Goal: Transaction & Acquisition: Subscribe to service/newsletter

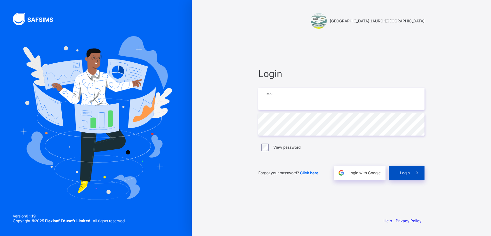
type input "**********"
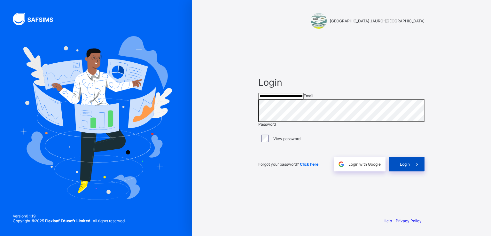
click at [409, 167] on span "Login" at bounding box center [405, 164] width 10 height 5
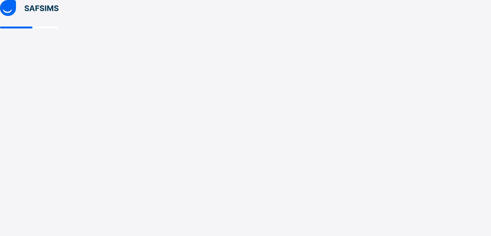
click at [58, 128] on div at bounding box center [29, 118] width 58 height 236
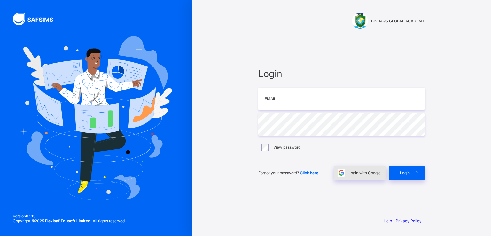
click at [358, 171] on span "Login with Google" at bounding box center [364, 172] width 32 height 5
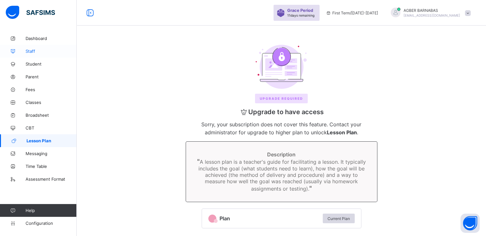
click at [36, 52] on span "Staff" at bounding box center [51, 51] width 51 height 5
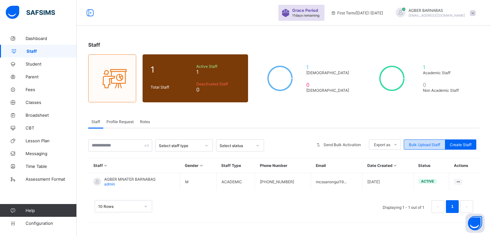
click at [420, 143] on span "Bulk Upload Staff" at bounding box center [424, 144] width 31 height 5
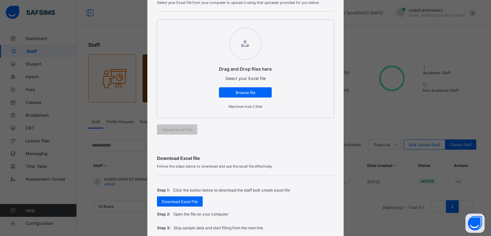
scroll to position [61, 0]
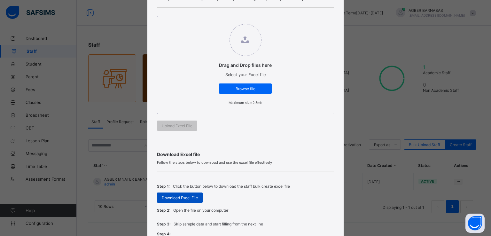
click at [177, 196] on span "Download Excel File" at bounding box center [180, 197] width 36 height 5
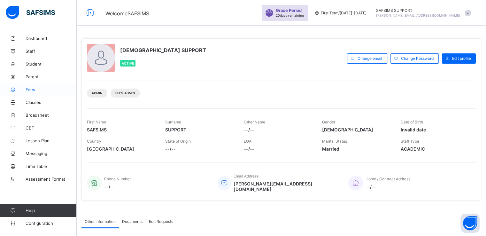
click at [31, 87] on span "Fees" at bounding box center [51, 89] width 51 height 5
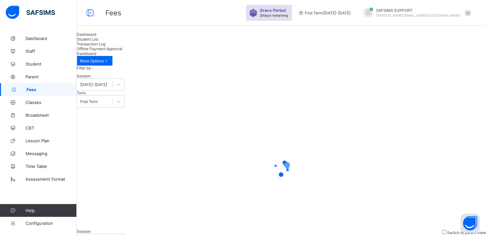
click at [98, 42] on span "Student List" at bounding box center [87, 39] width 21 height 5
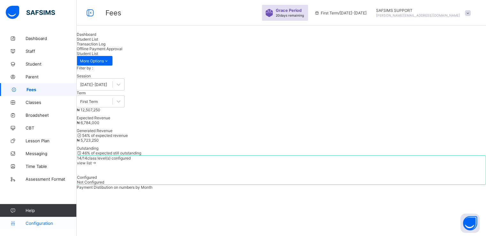
click at [36, 221] on span "Configuration" at bounding box center [51, 223] width 51 height 5
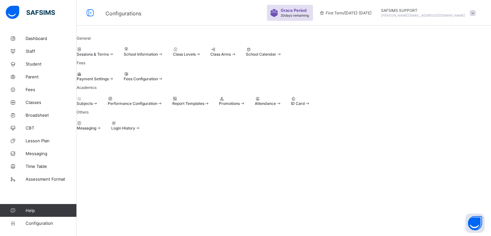
click at [135, 130] on span "Login History" at bounding box center [123, 128] width 24 height 5
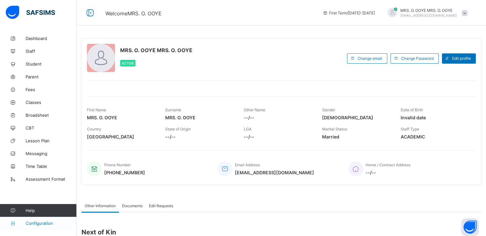
click at [32, 223] on span "Configuration" at bounding box center [51, 223] width 51 height 5
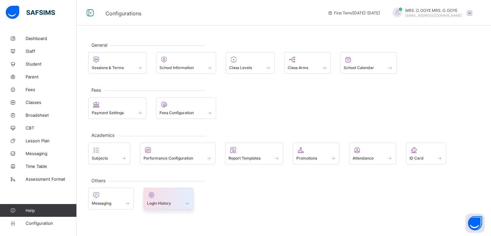
click at [166, 202] on span "Login History" at bounding box center [159, 203] width 24 height 5
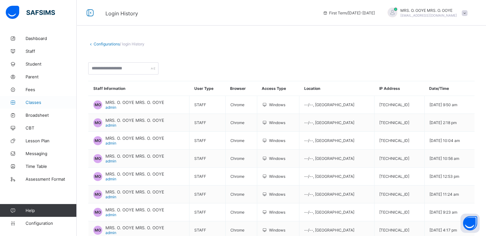
click at [31, 104] on span "Classes" at bounding box center [51, 102] width 51 height 5
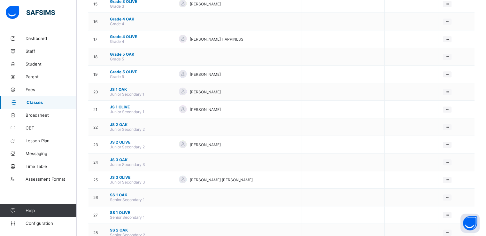
scroll to position [402, 0]
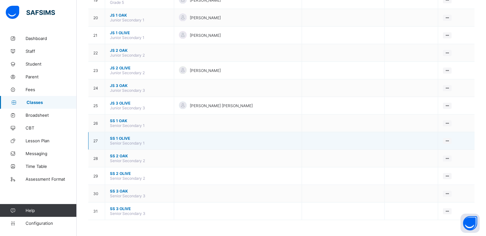
click at [117, 136] on span "SS 1 OLIVE" at bounding box center [139, 138] width 59 height 5
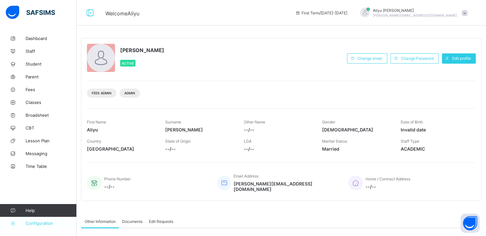
click at [31, 222] on span "Configuration" at bounding box center [51, 223] width 51 height 5
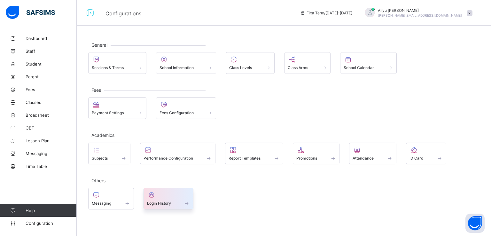
click at [160, 199] on span at bounding box center [168, 200] width 43 height 2
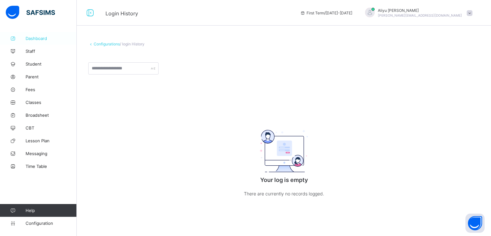
click at [38, 39] on span "Dashboard" at bounding box center [51, 38] width 51 height 5
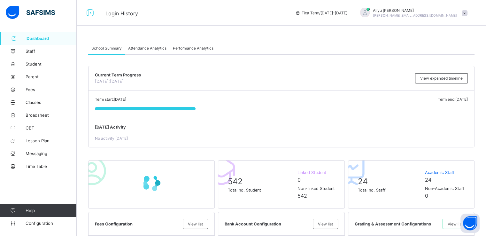
click at [148, 47] on span "Attendance Analytics" at bounding box center [147, 48] width 38 height 5
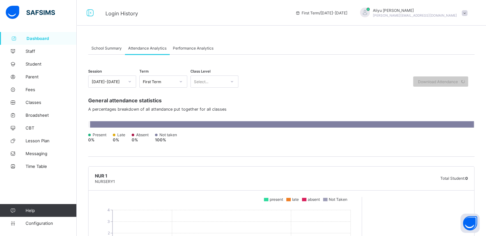
click at [190, 48] on span "Performance Analytics" at bounding box center [193, 48] width 41 height 5
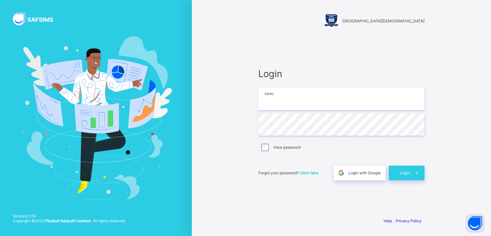
type input "**********"
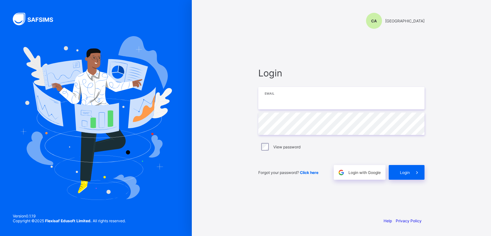
click at [287, 100] on input "email" at bounding box center [341, 98] width 166 height 22
paste input "**********"
type input "**********"
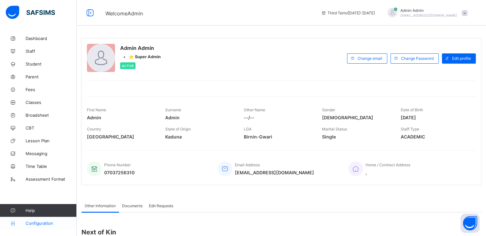
click at [40, 221] on span "Configuration" at bounding box center [51, 223] width 51 height 5
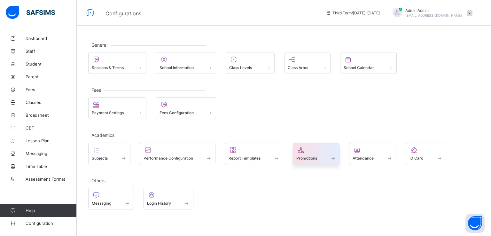
click at [305, 158] on span "Promotions" at bounding box center [306, 158] width 21 height 5
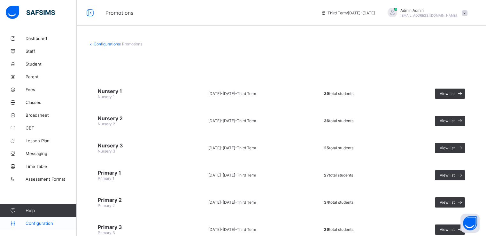
click at [40, 221] on span "Configuration" at bounding box center [51, 223] width 51 height 5
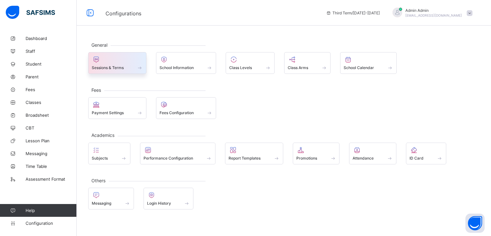
click at [113, 64] on span at bounding box center [117, 64] width 51 height 2
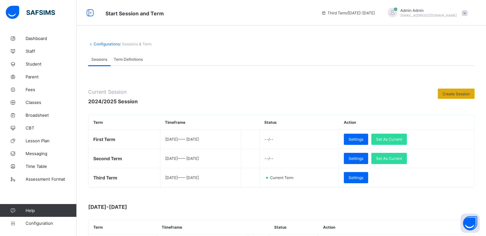
click at [458, 97] on div "Create Session" at bounding box center [456, 94] width 37 height 10
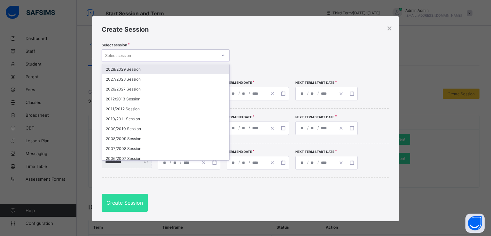
click at [205, 56] on div "Select session" at bounding box center [159, 55] width 115 height 9
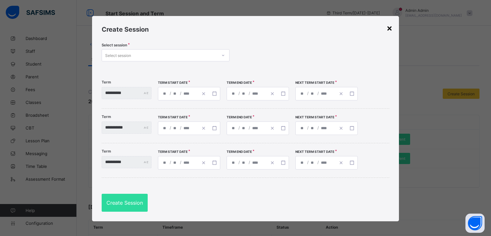
click at [390, 30] on div "×" at bounding box center [389, 27] width 6 height 11
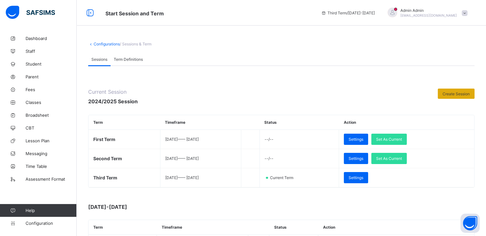
click at [459, 91] on span "Create Session" at bounding box center [456, 93] width 27 height 5
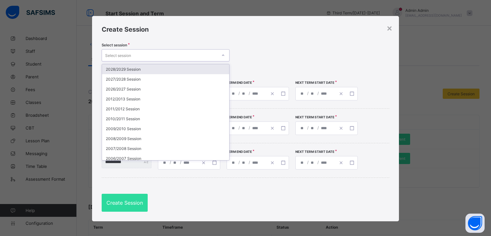
click at [222, 53] on icon at bounding box center [223, 55] width 4 height 6
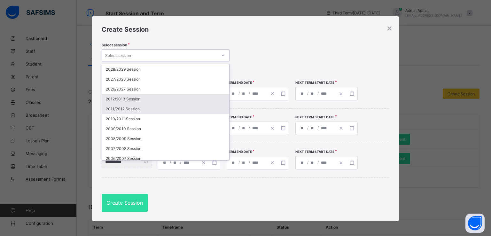
click at [159, 99] on div "2012/2013 Session" at bounding box center [165, 99] width 127 height 10
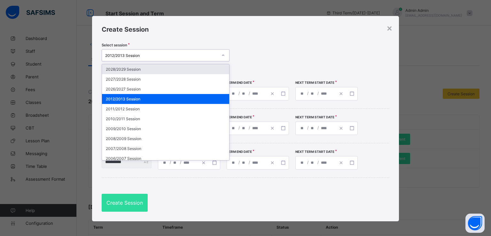
click at [169, 54] on div "2012/2013 Session" at bounding box center [161, 55] width 112 height 5
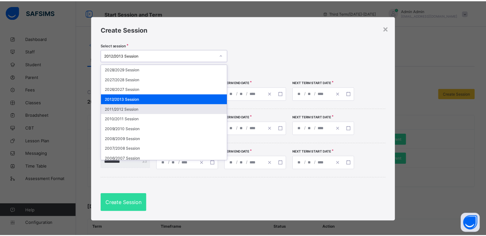
scroll to position [14, 0]
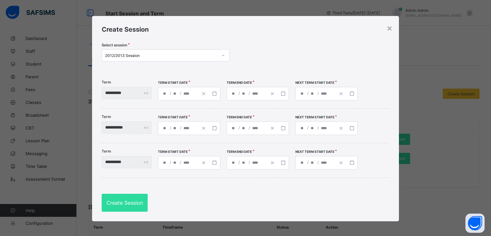
click at [257, 37] on div "**********" at bounding box center [245, 118] width 307 height 205
click at [388, 29] on div "×" at bounding box center [389, 27] width 6 height 11
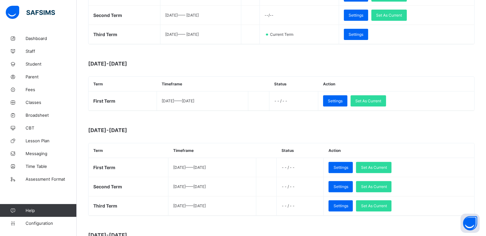
scroll to position [145, 0]
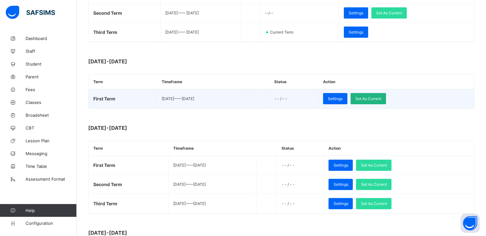
click at [379, 97] on span "Set As Current" at bounding box center [368, 98] width 26 height 5
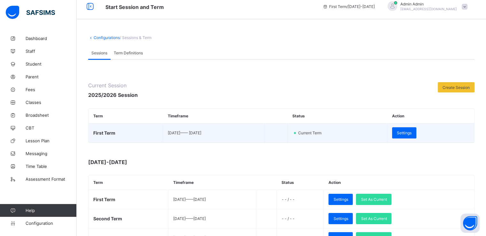
scroll to position [6, 0]
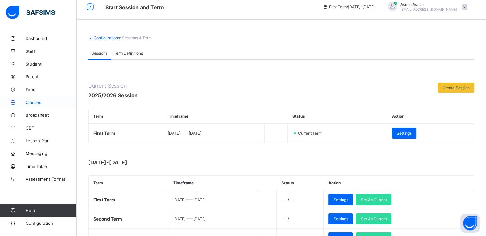
click at [34, 105] on link "Classes" at bounding box center [38, 102] width 77 height 13
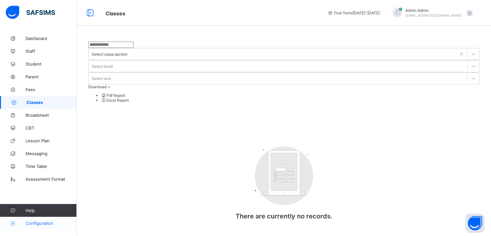
click at [33, 222] on span "Configuration" at bounding box center [51, 223] width 51 height 5
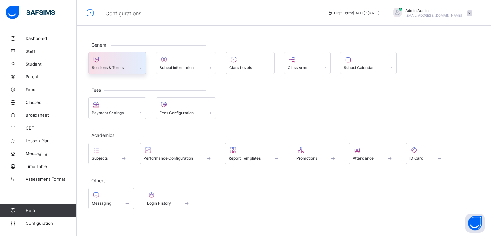
click at [120, 66] on span "Sessions & Terms" at bounding box center [108, 67] width 32 height 5
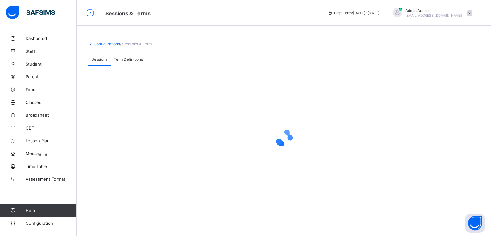
click at [243, 136] on div at bounding box center [283, 138] width 391 height 26
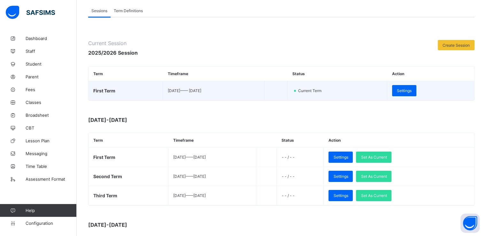
scroll to position [49, 0]
click at [412, 90] on span "Settings" at bounding box center [404, 90] width 15 height 5
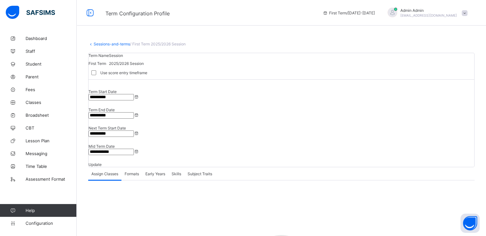
scroll to position [60, 0]
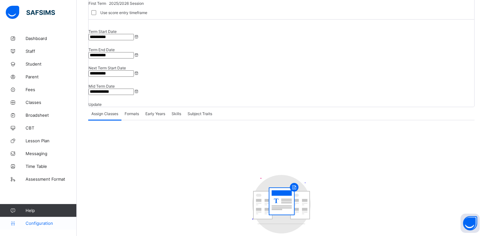
click at [36, 223] on span "Configuration" at bounding box center [51, 223] width 51 height 5
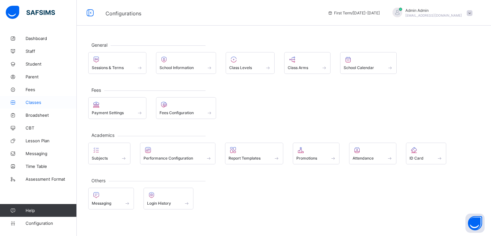
click at [31, 105] on span "Classes" at bounding box center [51, 102] width 51 height 5
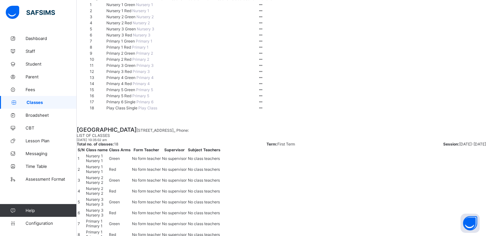
scroll to position [173, 0]
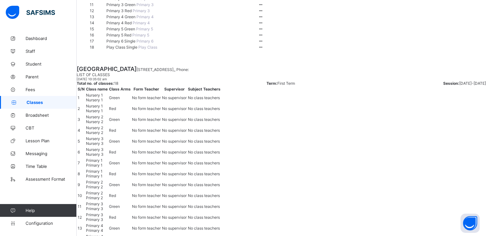
click at [120, 7] on span "Primary 3 Green" at bounding box center [121, 4] width 30 height 5
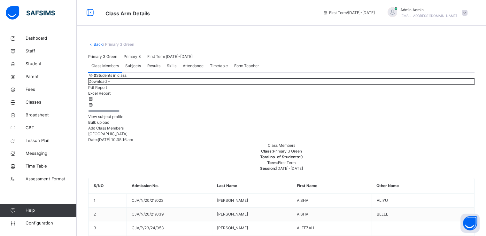
click at [96, 42] on link "Back" at bounding box center [98, 44] width 9 height 5
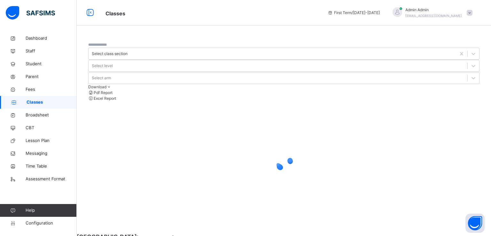
click at [257, 144] on div at bounding box center [283, 161] width 391 height 121
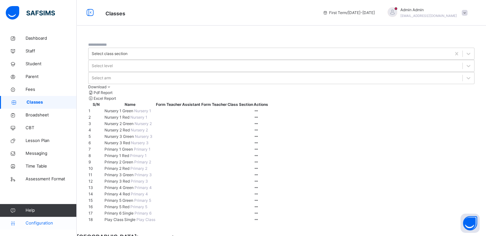
click at [35, 226] on span "Configuration" at bounding box center [51, 223] width 51 height 6
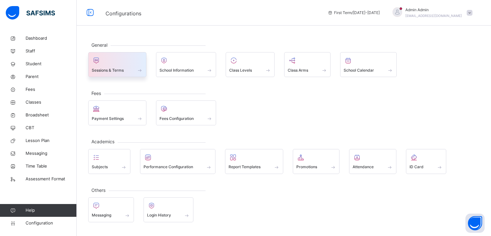
click at [127, 68] on div "Sessions & Terms" at bounding box center [117, 70] width 51 height 7
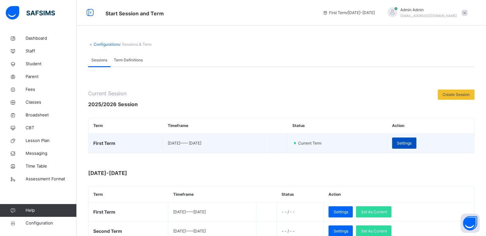
click at [412, 143] on span "Settings" at bounding box center [404, 143] width 15 height 6
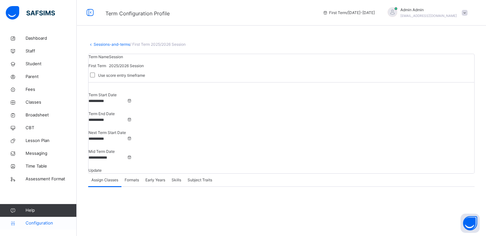
click at [37, 220] on span "Configuration" at bounding box center [51, 223] width 51 height 6
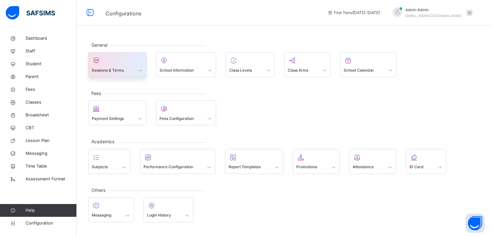
click at [108, 68] on span "Sessions & Terms" at bounding box center [108, 70] width 32 height 6
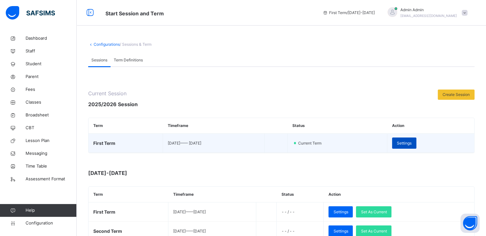
click at [411, 143] on span "Settings" at bounding box center [404, 143] width 15 height 6
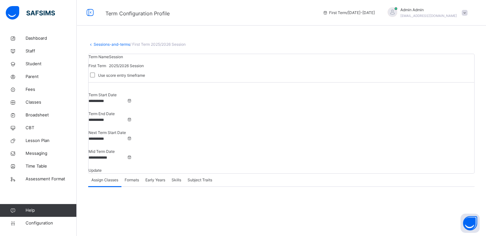
click at [133, 177] on span "Formats" at bounding box center [132, 180] width 14 height 6
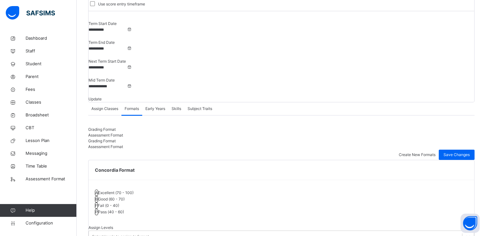
scroll to position [65, 0]
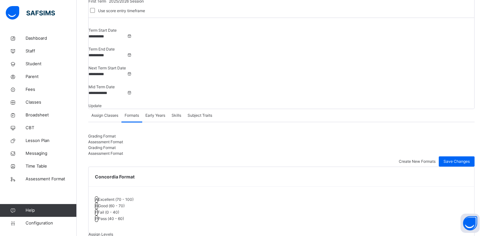
click at [123, 139] on span "Assessment Format" at bounding box center [105, 141] width 35 height 5
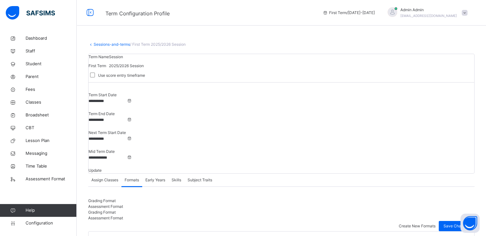
scroll to position [78, 0]
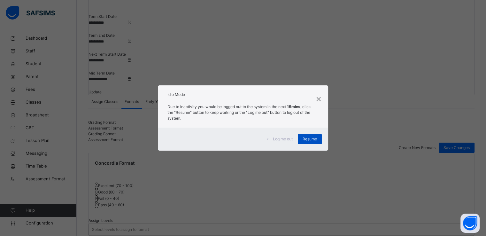
click at [305, 141] on span "Resume" at bounding box center [310, 139] width 14 height 6
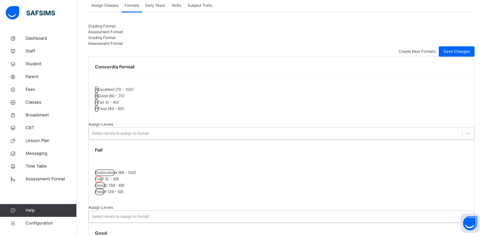
scroll to position [0, 0]
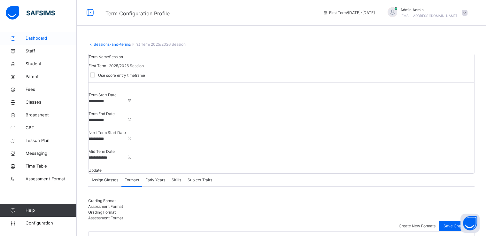
click at [33, 36] on span "Dashboard" at bounding box center [51, 38] width 51 height 6
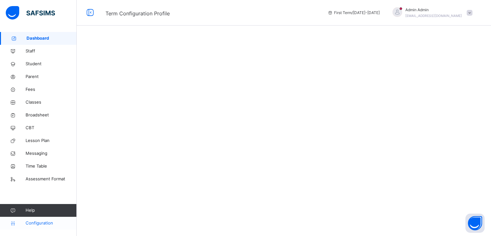
click at [36, 223] on span "Configuration" at bounding box center [51, 223] width 51 height 6
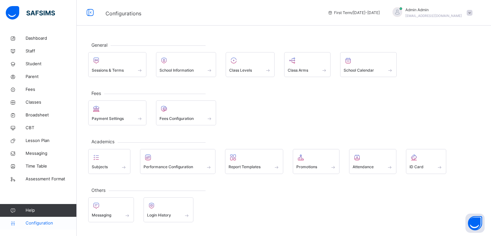
click at [31, 224] on span "Configuration" at bounding box center [51, 223] width 51 height 6
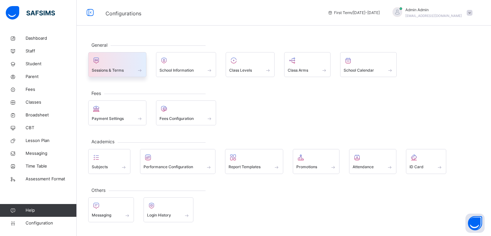
click at [111, 66] on span at bounding box center [117, 66] width 51 height 2
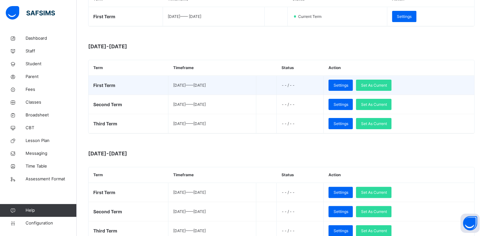
scroll to position [129, 0]
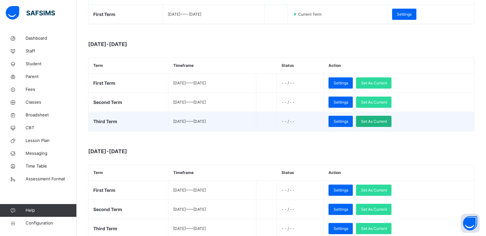
click at [387, 119] on span "Set As Current" at bounding box center [374, 122] width 26 height 6
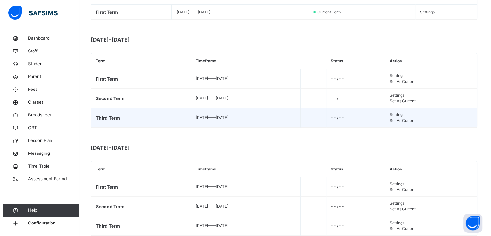
scroll to position [0, 0]
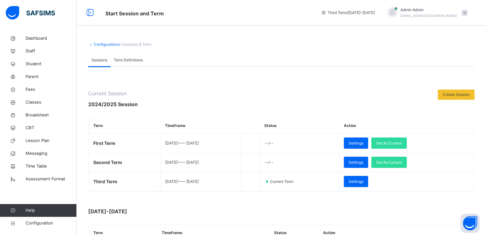
click at [468, 11] on span at bounding box center [465, 13] width 6 height 6
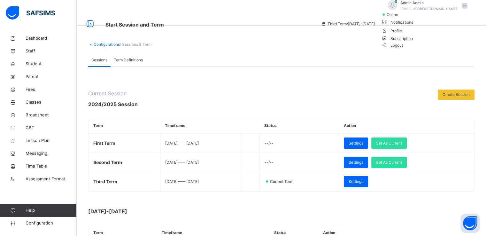
click at [403, 49] on span "Logout" at bounding box center [392, 45] width 22 height 7
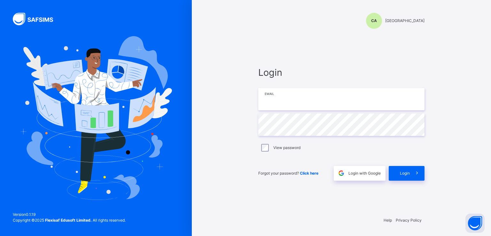
type input "**********"
click at [285, 100] on input "**********" at bounding box center [341, 99] width 166 height 22
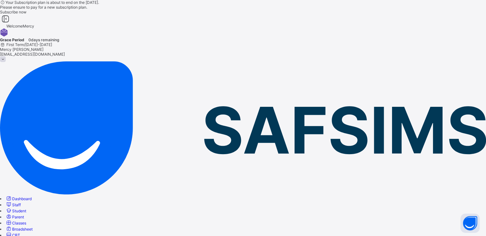
click at [26, 221] on span "Classes" at bounding box center [19, 223] width 14 height 5
click at [20, 233] on span "CBT" at bounding box center [16, 235] width 8 height 5
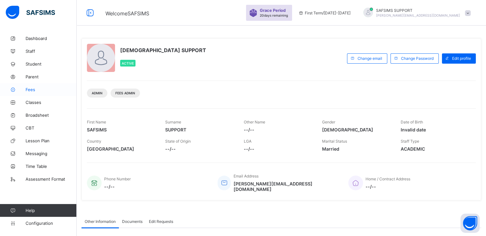
click at [32, 89] on span "Fees" at bounding box center [51, 89] width 51 height 5
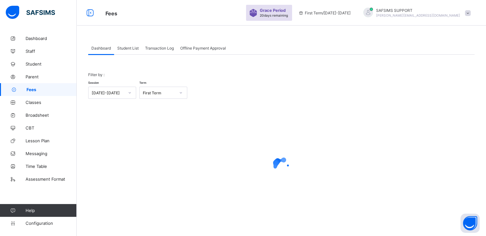
click at [128, 48] on span "Student List" at bounding box center [127, 48] width 21 height 5
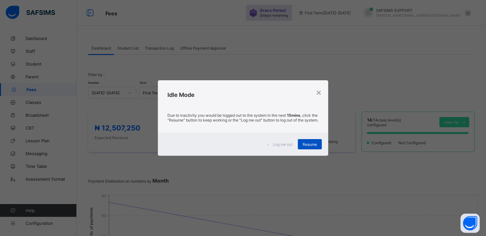
click at [304, 146] on span "Resume" at bounding box center [310, 144] width 14 height 5
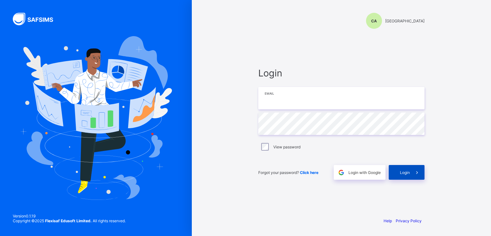
type input "**********"
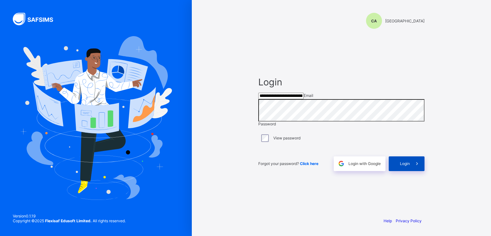
click at [400, 166] on span "Login" at bounding box center [405, 163] width 10 height 5
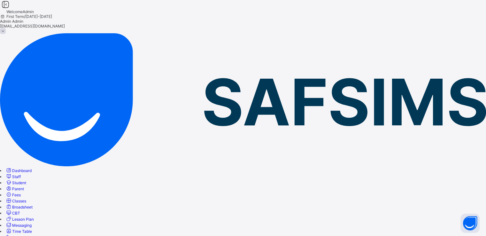
click at [26, 198] on span "Classes" at bounding box center [19, 200] width 14 height 5
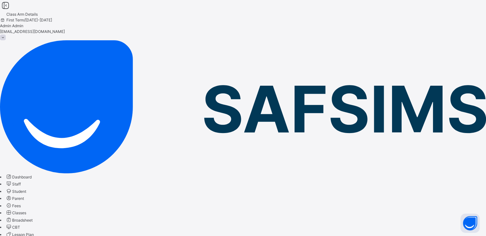
click at [26, 210] on span "Classes" at bounding box center [19, 212] width 14 height 5
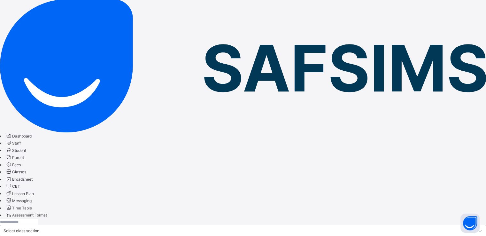
scroll to position [51, 0]
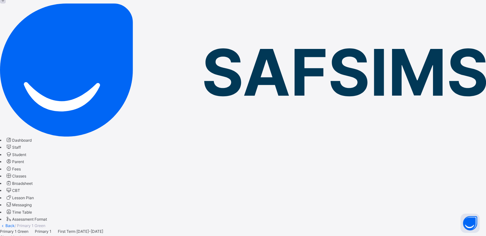
scroll to position [36, 0]
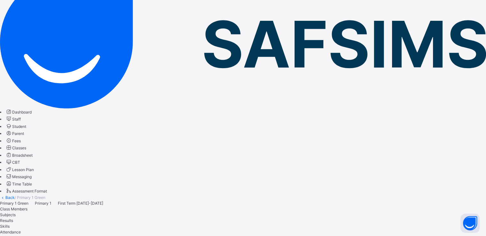
scroll to position [0, 0]
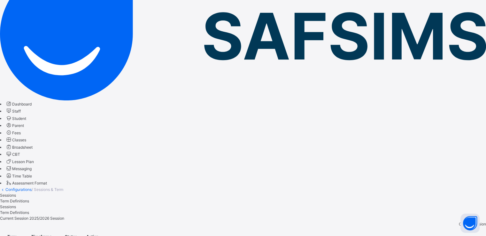
scroll to position [74, 0]
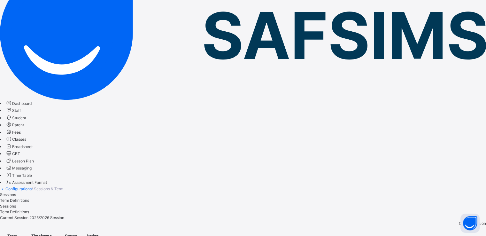
click at [26, 137] on span "Classes" at bounding box center [19, 139] width 14 height 5
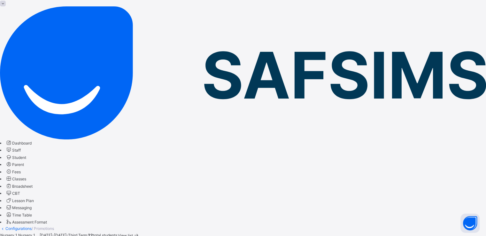
scroll to position [34, 0]
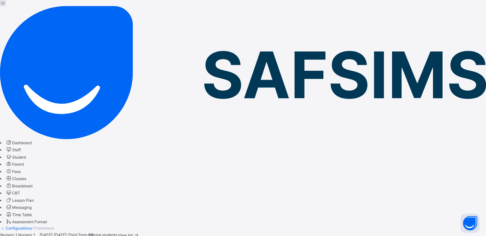
click at [133, 233] on span "View list" at bounding box center [125, 235] width 15 height 5
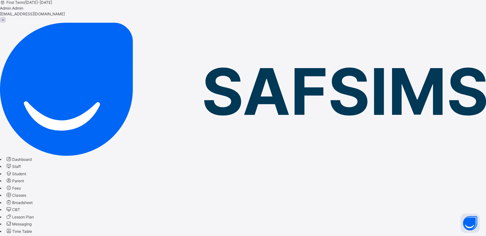
scroll to position [27, 0]
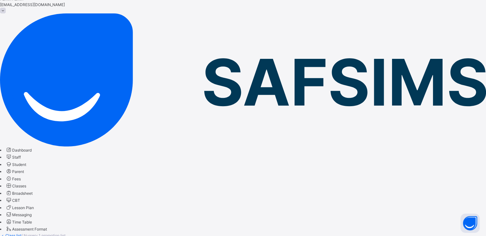
scroll to position [0, 0]
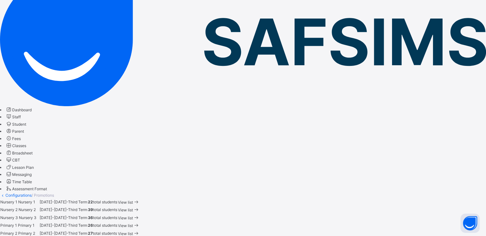
scroll to position [67, 0]
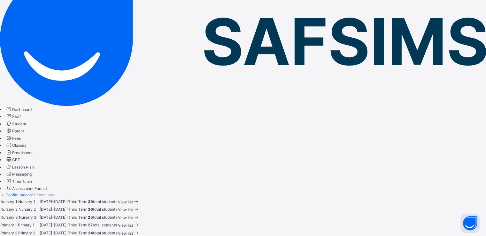
click at [140, 206] on div "View list" at bounding box center [129, 209] width 22 height 7
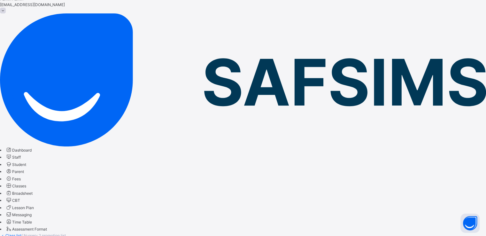
scroll to position [36, 0]
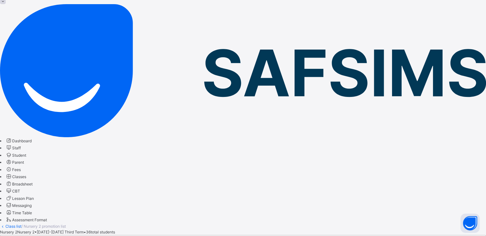
drag, startPoint x: 376, startPoint y: 77, endPoint x: 362, endPoint y: 94, distance: 22.9
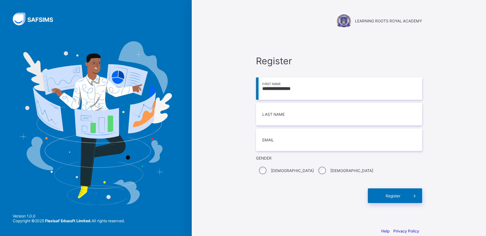
drag, startPoint x: 0, startPoint y: 0, endPoint x: 290, endPoint y: 89, distance: 302.8
click at [290, 89] on input "**********" at bounding box center [339, 88] width 166 height 22
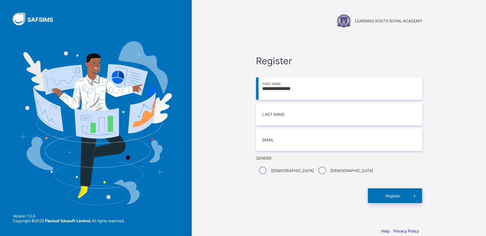
click at [290, 89] on input "**********" at bounding box center [339, 88] width 166 height 22
type input "*******"
click at [280, 123] on input at bounding box center [339, 114] width 166 height 22
type input "*******"
click at [277, 143] on input "email" at bounding box center [339, 139] width 166 height 22
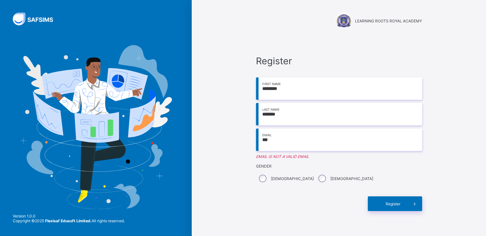
type input "**********"
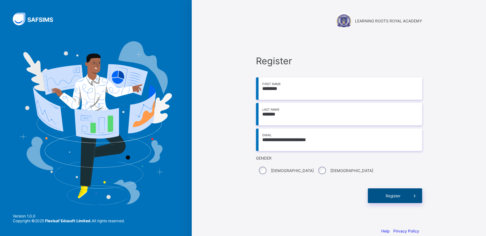
click at [396, 195] on span "Register" at bounding box center [393, 195] width 28 height 5
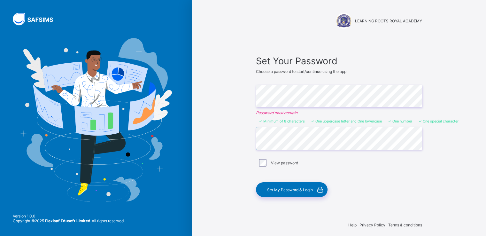
click at [266, 167] on div "View password" at bounding box center [339, 162] width 166 height 13
click at [286, 190] on span "Set My Password & Login" at bounding box center [290, 189] width 46 height 5
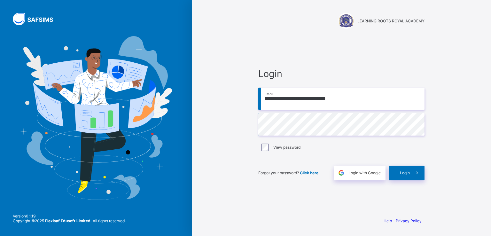
click at [282, 97] on input "**********" at bounding box center [341, 99] width 166 height 22
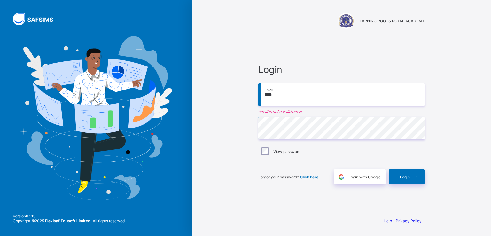
type input "**********"
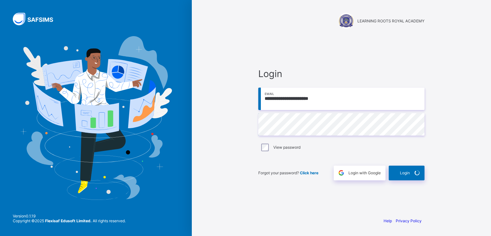
click at [298, 39] on div "**********" at bounding box center [341, 124] width 179 height 176
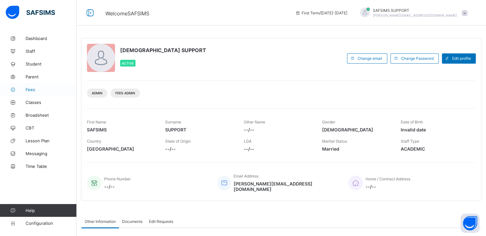
click at [30, 90] on span "Fees" at bounding box center [51, 89] width 51 height 5
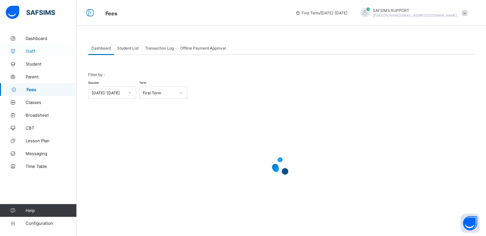
click at [31, 53] on span "Staff" at bounding box center [51, 51] width 51 height 5
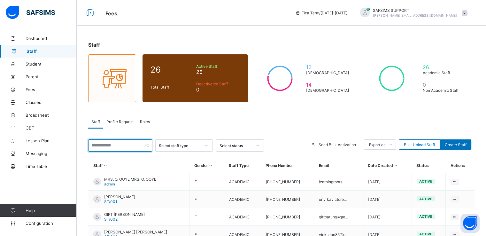
click at [120, 145] on input "text" at bounding box center [120, 145] width 64 height 12
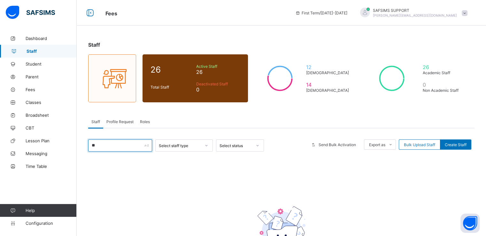
type input "*"
type input "*******"
click at [33, 66] on span "Student" at bounding box center [51, 63] width 51 height 5
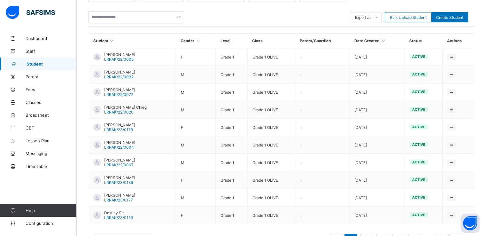
scroll to position [126, 0]
click at [29, 50] on span "Staff" at bounding box center [51, 51] width 51 height 5
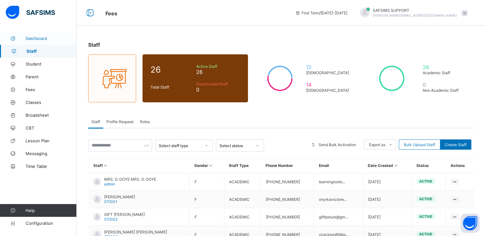
click at [41, 41] on link "Dashboard" at bounding box center [38, 38] width 77 height 13
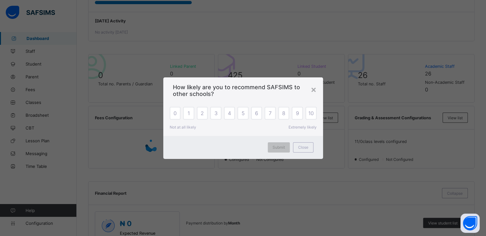
scroll to position [189, 0]
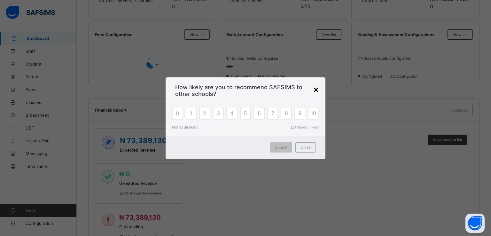
click at [314, 87] on div "×" at bounding box center [316, 89] width 6 height 11
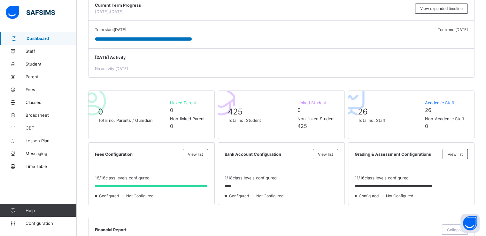
scroll to position [0, 0]
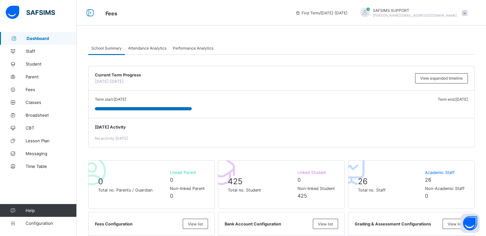
click at [139, 48] on span "Attendance Analytics" at bounding box center [147, 48] width 38 height 5
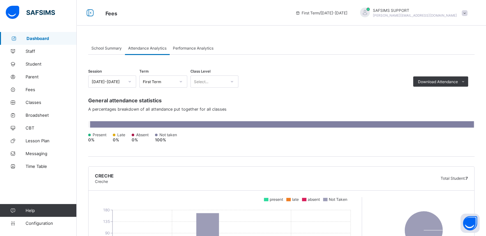
click at [189, 49] on span "Performance Analytics" at bounding box center [193, 48] width 41 height 5
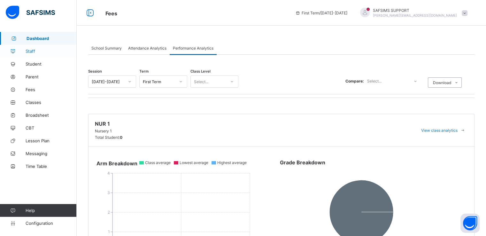
click at [30, 51] on span "Staff" at bounding box center [51, 51] width 51 height 5
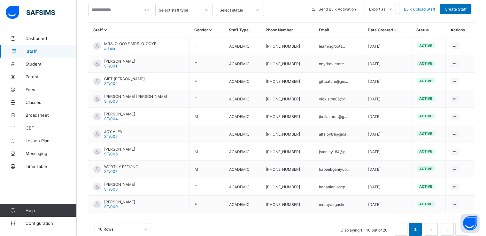
scroll to position [136, 0]
click at [29, 66] on span "Student" at bounding box center [51, 63] width 51 height 5
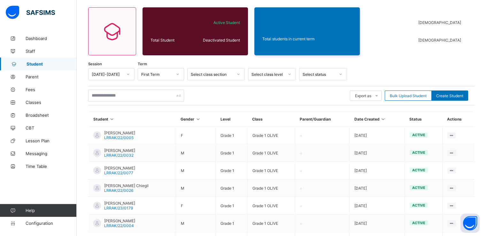
scroll to position [136, 0]
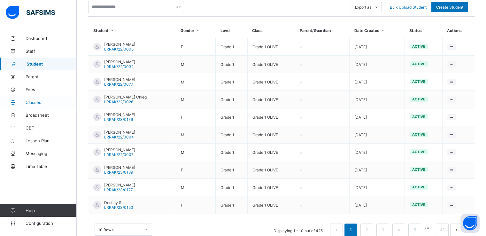
click at [33, 101] on span "Classes" at bounding box center [51, 102] width 51 height 5
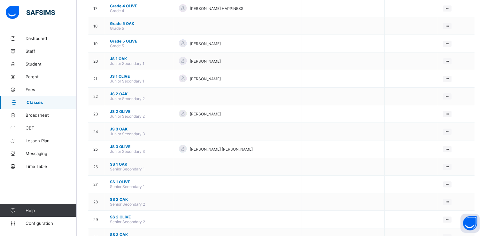
scroll to position [402, 0]
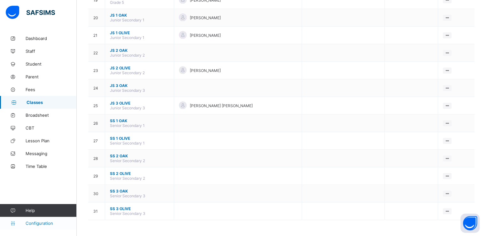
click at [31, 221] on span "Configuration" at bounding box center [51, 223] width 51 height 5
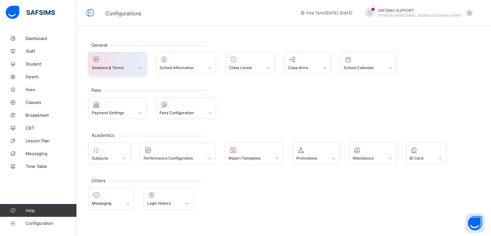
click at [115, 60] on div at bounding box center [117, 60] width 51 height 8
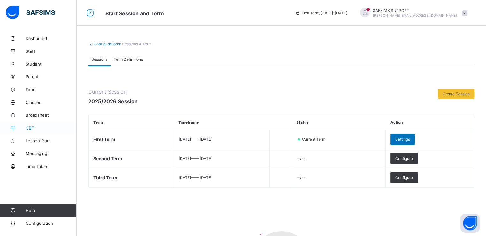
click at [31, 127] on span "CBT" at bounding box center [51, 127] width 51 height 5
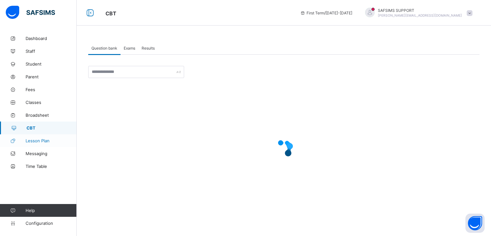
click at [36, 142] on span "Lesson Plan" at bounding box center [51, 140] width 51 height 5
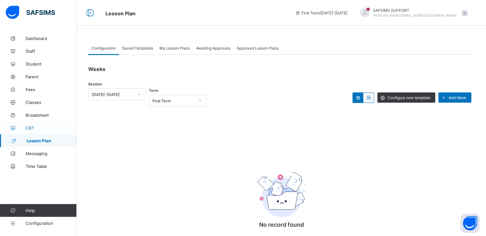
click at [32, 126] on span "CBT" at bounding box center [51, 127] width 51 height 5
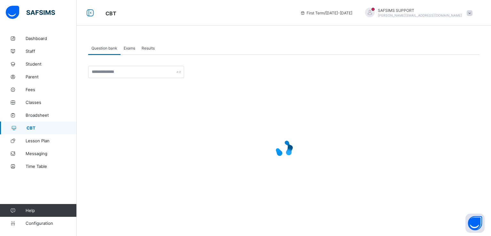
click at [126, 48] on span "Exams" at bounding box center [130, 48] width 12 height 5
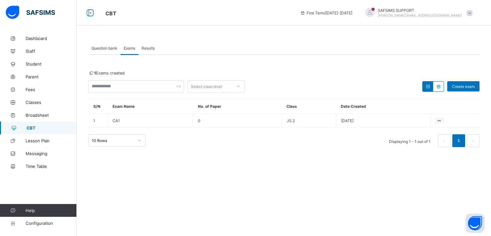
click at [97, 47] on span "Question bank" at bounding box center [104, 48] width 26 height 5
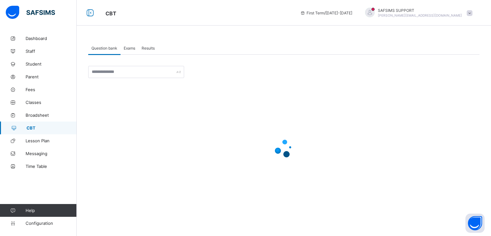
click at [129, 47] on span "Exams" at bounding box center [130, 48] width 12 height 5
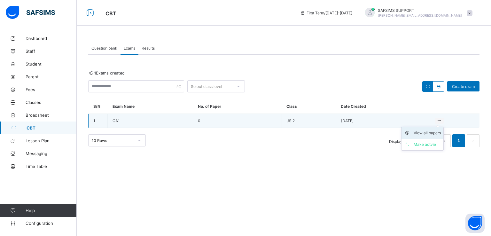
click at [425, 133] on div "View all papers" at bounding box center [427, 133] width 27 height 6
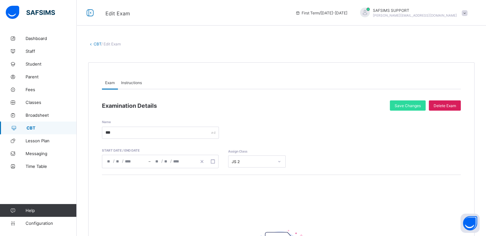
click at [134, 83] on span "Instructions" at bounding box center [131, 82] width 21 height 5
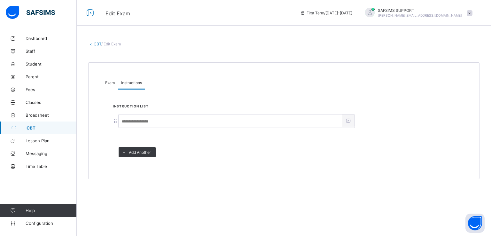
click at [108, 81] on span "Exam" at bounding box center [110, 82] width 10 height 5
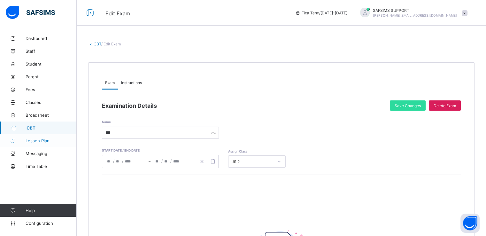
click at [46, 139] on span "Lesson Plan" at bounding box center [51, 140] width 51 height 5
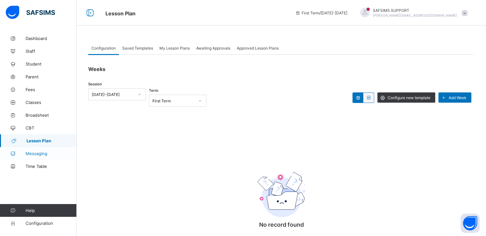
click at [39, 156] on link "Messaging" at bounding box center [38, 153] width 77 height 13
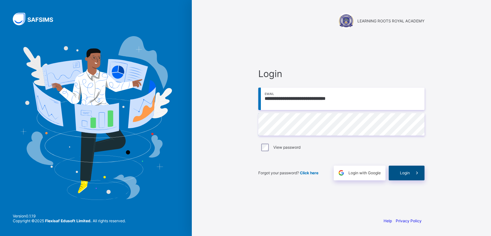
click at [402, 174] on span "Login" at bounding box center [405, 172] width 10 height 5
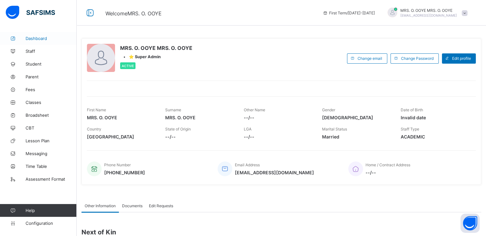
click at [40, 37] on span "Dashboard" at bounding box center [51, 38] width 51 height 5
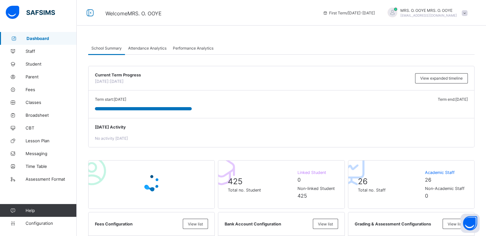
click at [143, 48] on span "Attendance Analytics" at bounding box center [147, 48] width 38 height 5
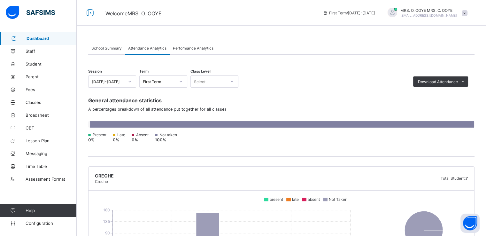
click at [184, 47] on span "Performance Analytics" at bounding box center [193, 48] width 41 height 5
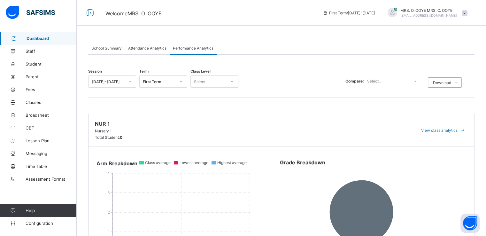
click at [102, 47] on span "School Summary" at bounding box center [106, 48] width 30 height 5
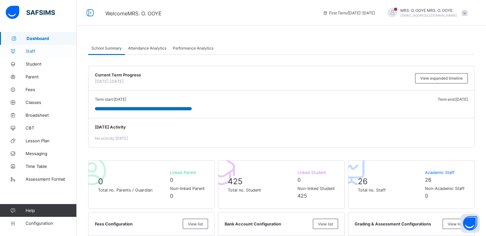
click at [29, 53] on span "Staff" at bounding box center [51, 51] width 51 height 5
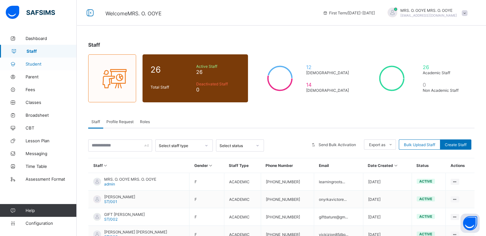
click at [34, 64] on span "Student" at bounding box center [51, 63] width 51 height 5
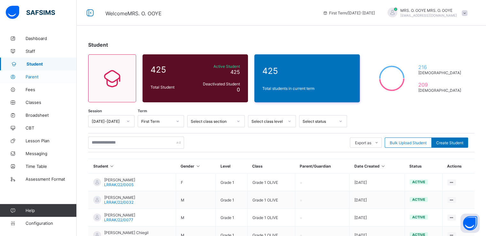
click at [33, 75] on span "Parent" at bounding box center [51, 76] width 51 height 5
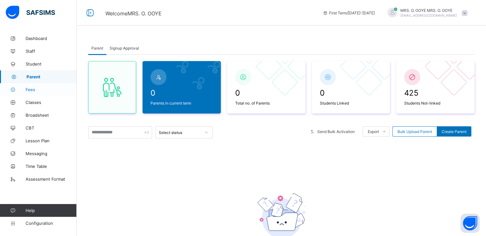
click at [31, 88] on span "Fees" at bounding box center [51, 89] width 51 height 5
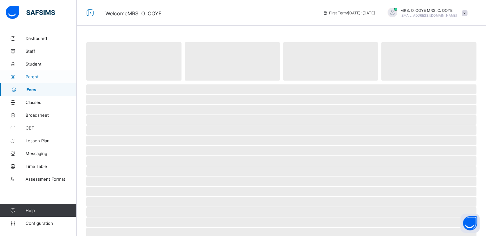
click at [31, 72] on link "Parent" at bounding box center [38, 76] width 77 height 13
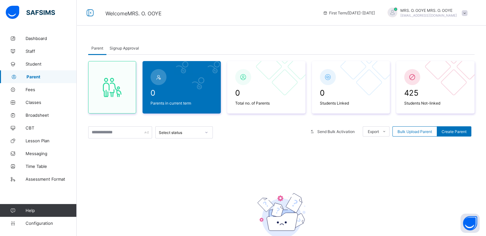
click at [123, 50] on div "Signup Approval" at bounding box center [124, 48] width 36 height 13
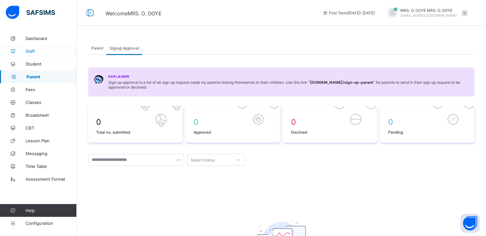
click at [30, 50] on span "Staff" at bounding box center [51, 51] width 51 height 5
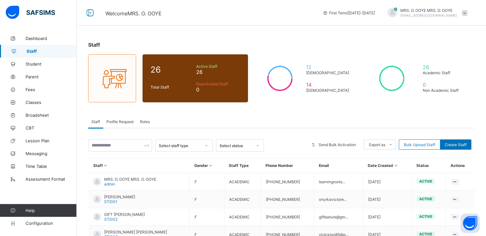
click at [119, 124] on div "Profile Request" at bounding box center [120, 121] width 34 height 13
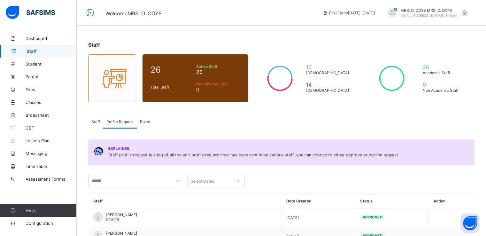
scroll to position [66, 0]
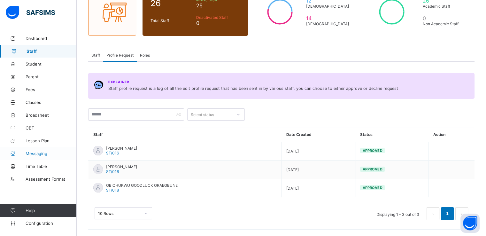
click at [37, 154] on span "Messaging" at bounding box center [51, 153] width 51 height 5
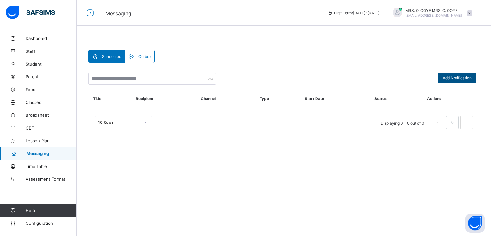
click at [448, 78] on span "Add Notification" at bounding box center [457, 77] width 29 height 5
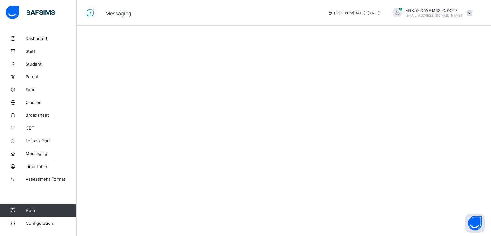
select select "*"
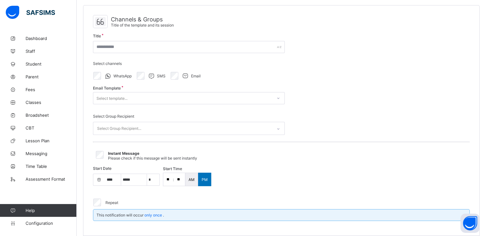
scroll to position [45, 0]
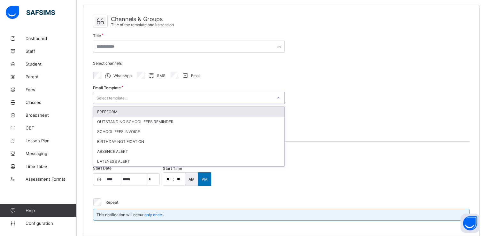
click at [186, 99] on div "Select template..." at bounding box center [182, 97] width 179 height 9
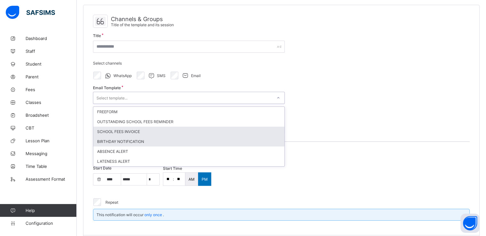
select select "****"
select select "*"
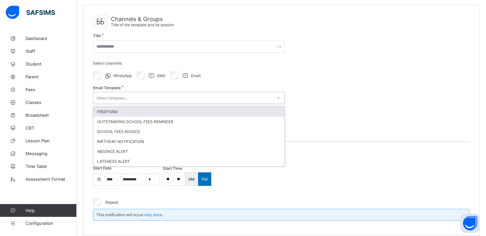
click at [119, 112] on div "FREEFORM" at bounding box center [188, 112] width 191 height 10
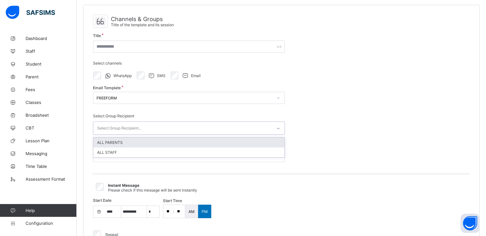
click at [137, 129] on div "Select Group Recipient..." at bounding box center [119, 128] width 44 height 12
click at [120, 142] on div "ALL PARENTS" at bounding box center [188, 142] width 191 height 10
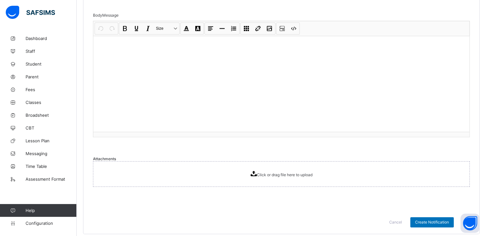
scroll to position [392, 0]
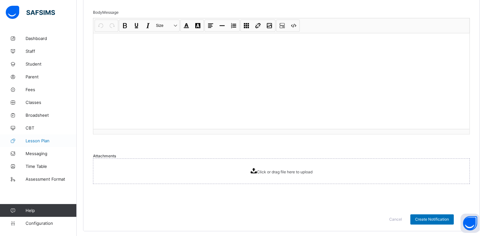
click at [36, 140] on span "Lesson Plan" at bounding box center [51, 140] width 51 height 5
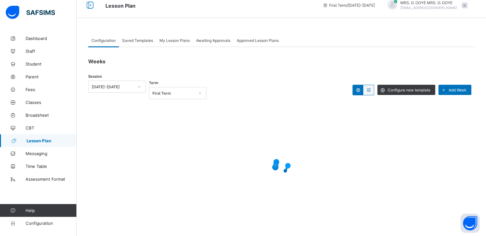
scroll to position [7, 0]
click at [39, 223] on span "Configuration" at bounding box center [51, 223] width 51 height 5
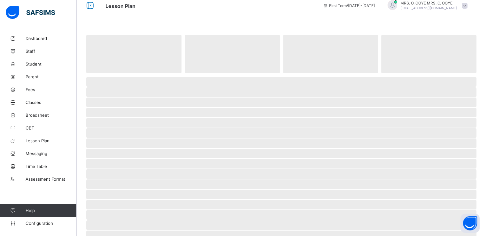
click at [128, 123] on span "‌" at bounding box center [281, 123] width 390 height 10
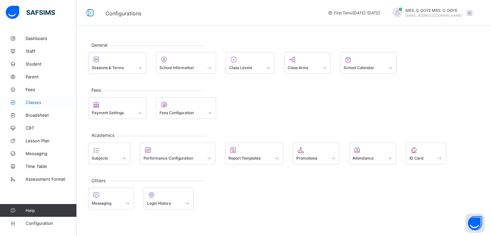
click at [30, 101] on span "Classes" at bounding box center [51, 102] width 51 height 5
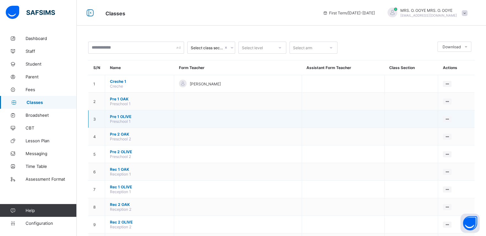
click at [120, 115] on span "Pre 1 OLIVE" at bounding box center [139, 116] width 59 height 5
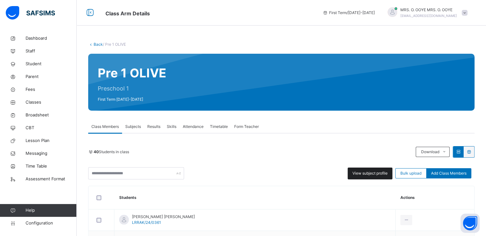
click at [368, 175] on span "View subject profile" at bounding box center [370, 173] width 35 height 6
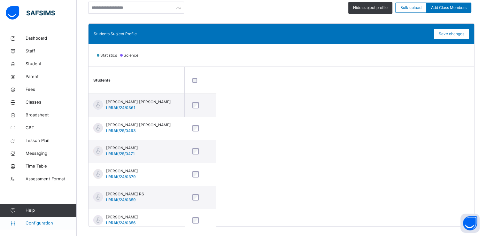
click at [31, 224] on span "Configuration" at bounding box center [51, 223] width 51 height 6
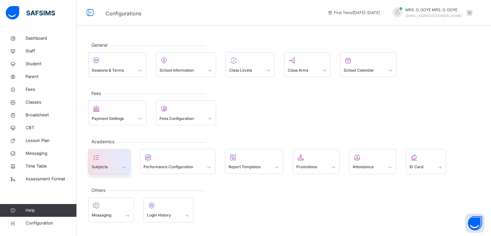
click at [110, 162] on span at bounding box center [109, 163] width 35 height 2
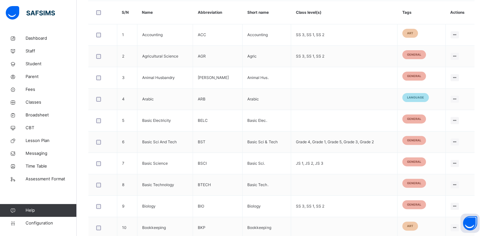
scroll to position [213, 0]
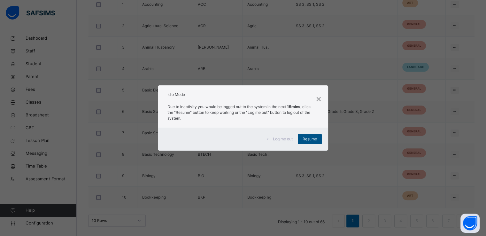
click at [310, 139] on span "Resume" at bounding box center [310, 139] width 14 height 6
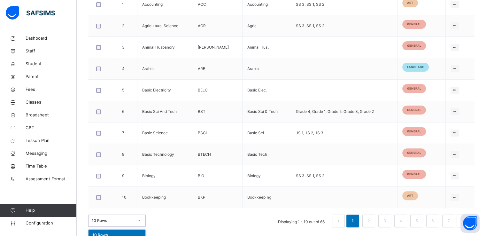
scroll to position [238, 0]
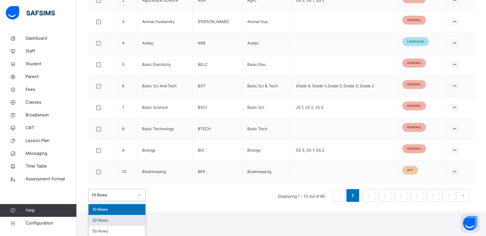
click at [138, 201] on div "option 20 Rows focused, 2 of 3. 3 results available. Use Up and Down to choose …" at bounding box center [117, 195] width 58 height 12
click at [110, 229] on div "50 Rows" at bounding box center [117, 231] width 57 height 11
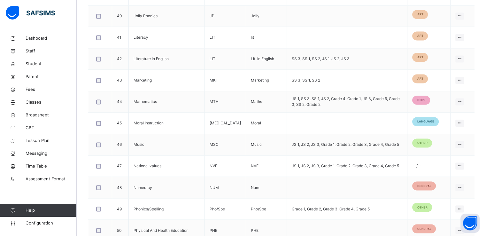
scroll to position [1066, 0]
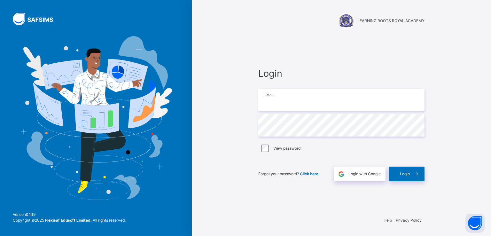
type input "**********"
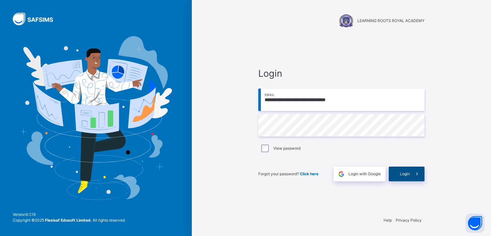
click at [407, 175] on span "Login" at bounding box center [405, 174] width 10 height 6
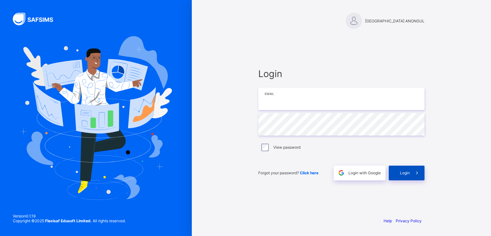
type input "**********"
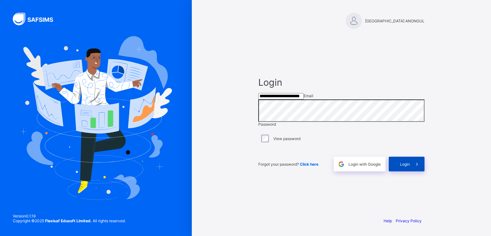
click at [407, 167] on span "Login" at bounding box center [405, 164] width 10 height 5
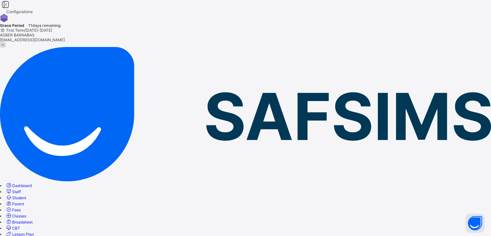
click at [21, 189] on span "Staff" at bounding box center [16, 191] width 9 height 5
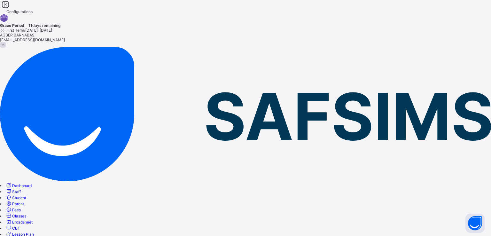
scroll to position [118, 0]
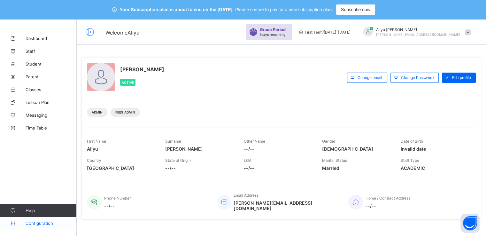
click at [34, 224] on span "Configuration" at bounding box center [51, 223] width 51 height 5
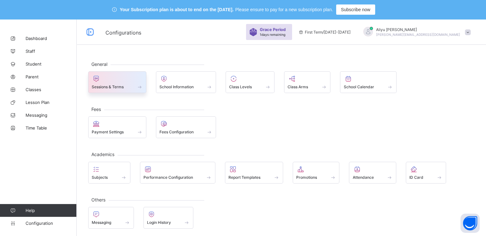
click at [117, 88] on span "Sessions & Terms" at bounding box center [108, 86] width 32 height 5
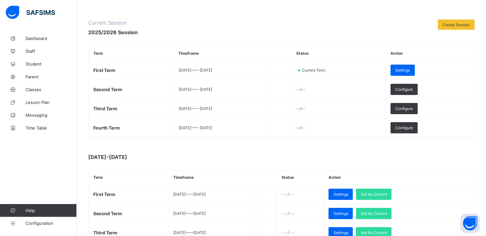
scroll to position [88, 0]
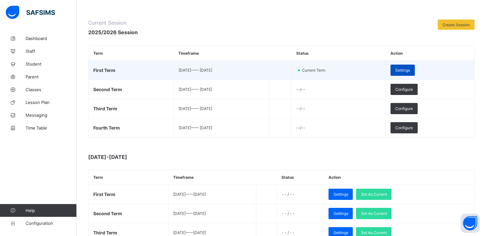
click at [410, 70] on span "Settings" at bounding box center [402, 70] width 15 height 5
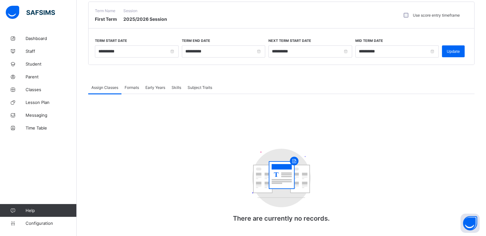
scroll to position [79, 0]
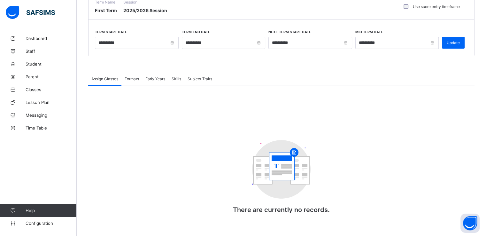
drag, startPoint x: 198, startPoint y: 112, endPoint x: 153, endPoint y: 114, distance: 45.2
click at [153, 114] on div "T There are currently no records." at bounding box center [281, 155] width 386 height 141
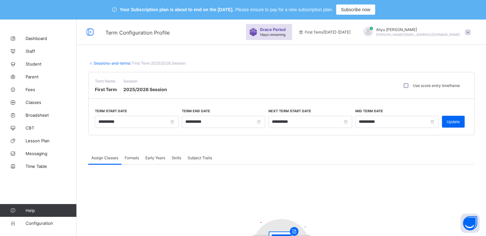
scroll to position [79, 0]
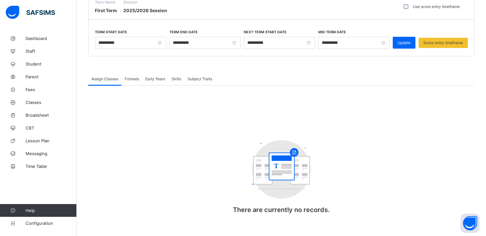
click at [135, 77] on span "Formats" at bounding box center [132, 78] width 14 height 5
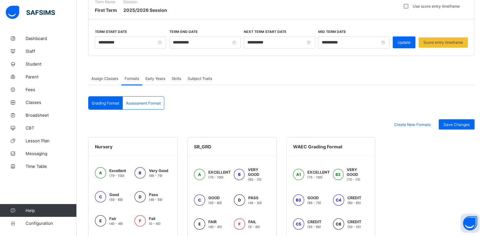
click at [103, 80] on span "Assign Classes" at bounding box center [104, 78] width 27 height 5
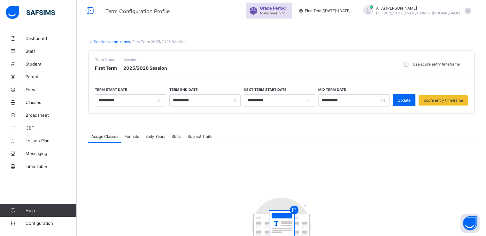
scroll to position [20, 0]
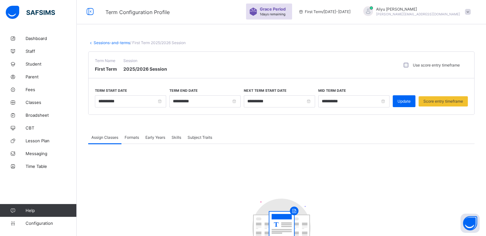
click at [200, 138] on span "Subject Traits" at bounding box center [200, 137] width 25 height 5
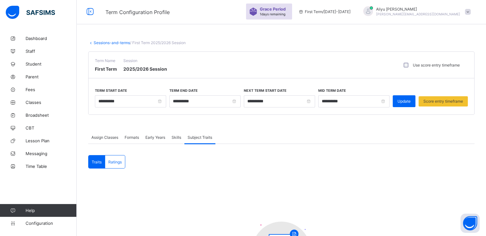
click at [175, 139] on span "Skills" at bounding box center [177, 137] width 10 height 5
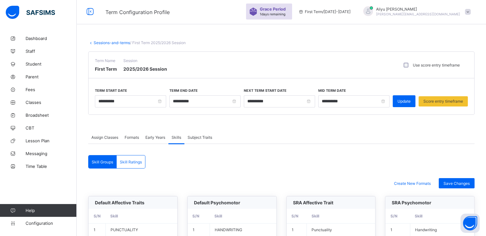
click at [157, 138] on span "Early Years" at bounding box center [155, 137] width 20 height 5
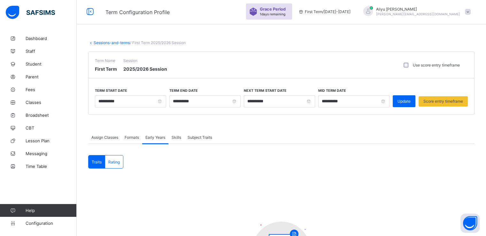
click at [133, 137] on span "Formats" at bounding box center [132, 137] width 14 height 5
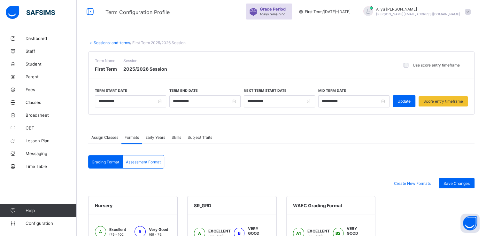
click at [105, 136] on span "Assign Classes" at bounding box center [104, 137] width 27 height 5
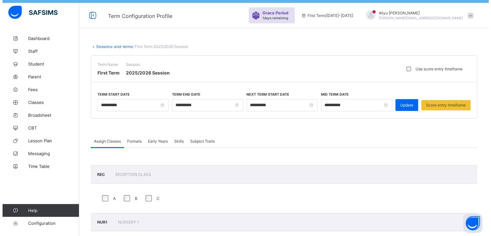
scroll to position [0, 0]
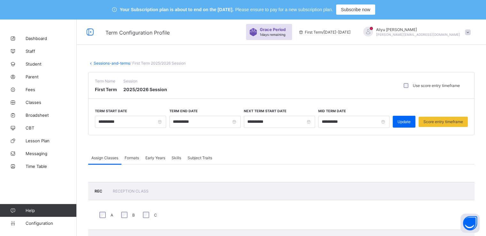
click at [471, 33] on span at bounding box center [468, 32] width 6 height 6
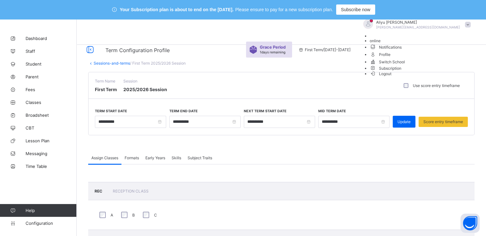
click at [402, 71] on span "Subscription" at bounding box center [386, 68] width 32 height 5
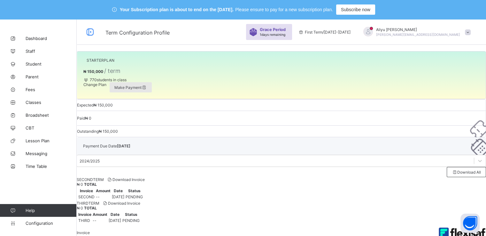
click at [140, 90] on span "Make Payment" at bounding box center [130, 87] width 33 height 5
